Goal: Check status: Check status

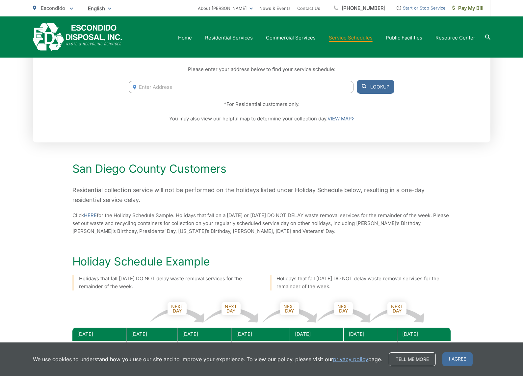
scroll to position [145, 0]
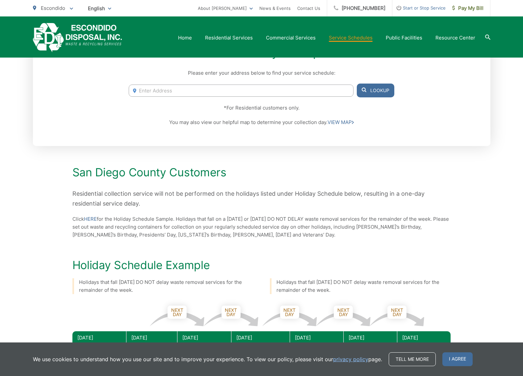
click at [183, 93] on input "Enter Address" at bounding box center [241, 91] width 225 height 12
type input "542 chisos [PERSON_NAME]"
click at [373, 87] on button "Lookup" at bounding box center [376, 91] width 38 height 14
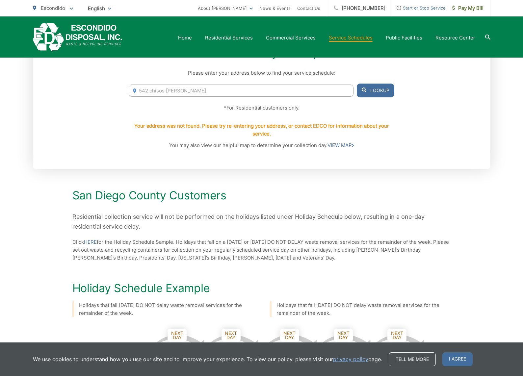
click at [300, 90] on input "542 chisos [PERSON_NAME]" at bounding box center [241, 91] width 225 height 12
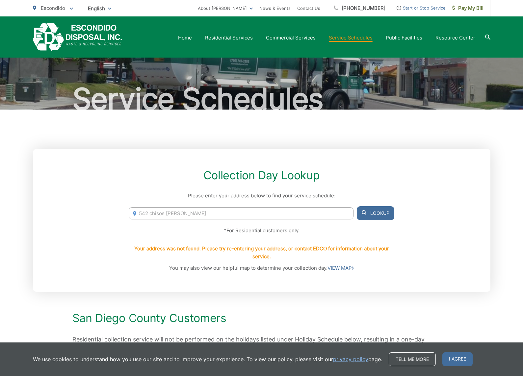
scroll to position [0, 0]
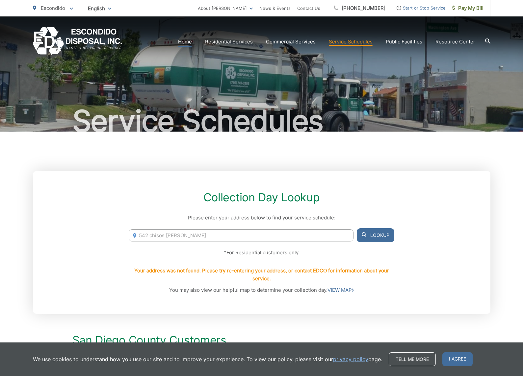
click at [190, 41] on link "Home" at bounding box center [185, 42] width 14 height 8
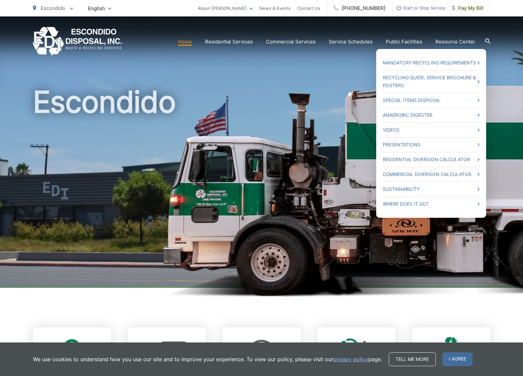
click at [449, 44] on link "Resource Center" at bounding box center [456, 42] width 40 height 8
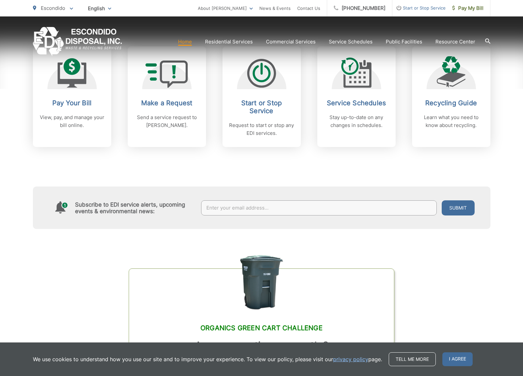
scroll to position [286, 0]
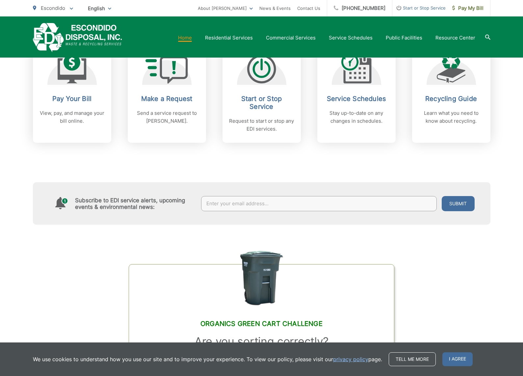
click at [389, 280] on edco-link-card "Organics Green Cart Challenge Are you sorting correctly? Test your knowledge an…" at bounding box center [261, 338] width 265 height 148
